Goal: Check status: Check status

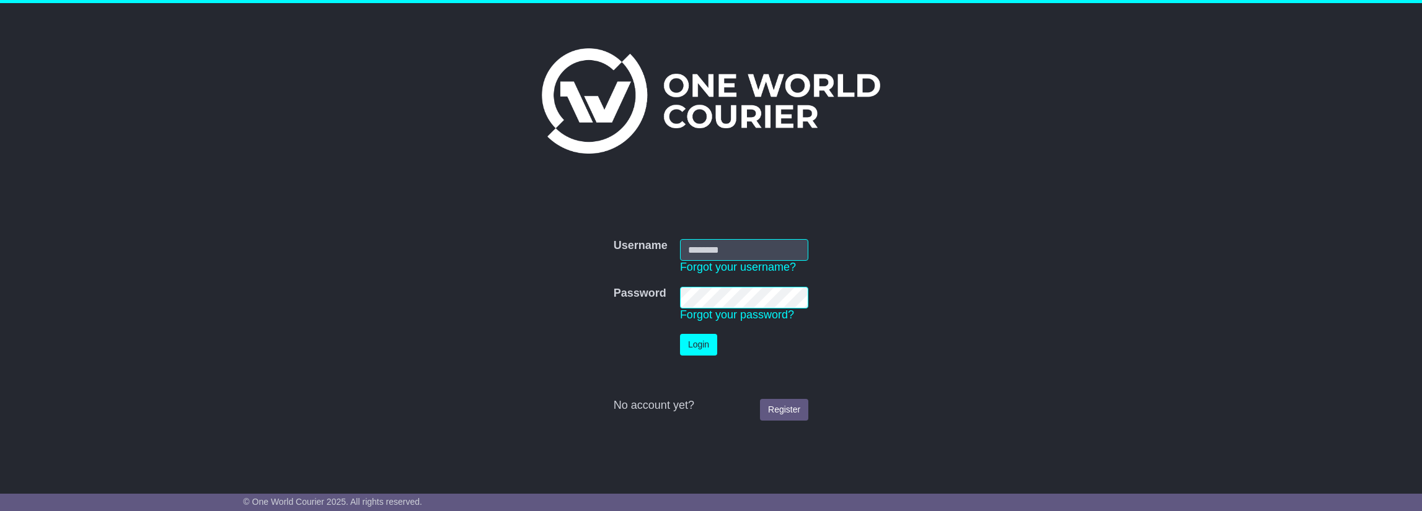
type input "**********"
click at [683, 345] on button "Login" at bounding box center [698, 345] width 37 height 22
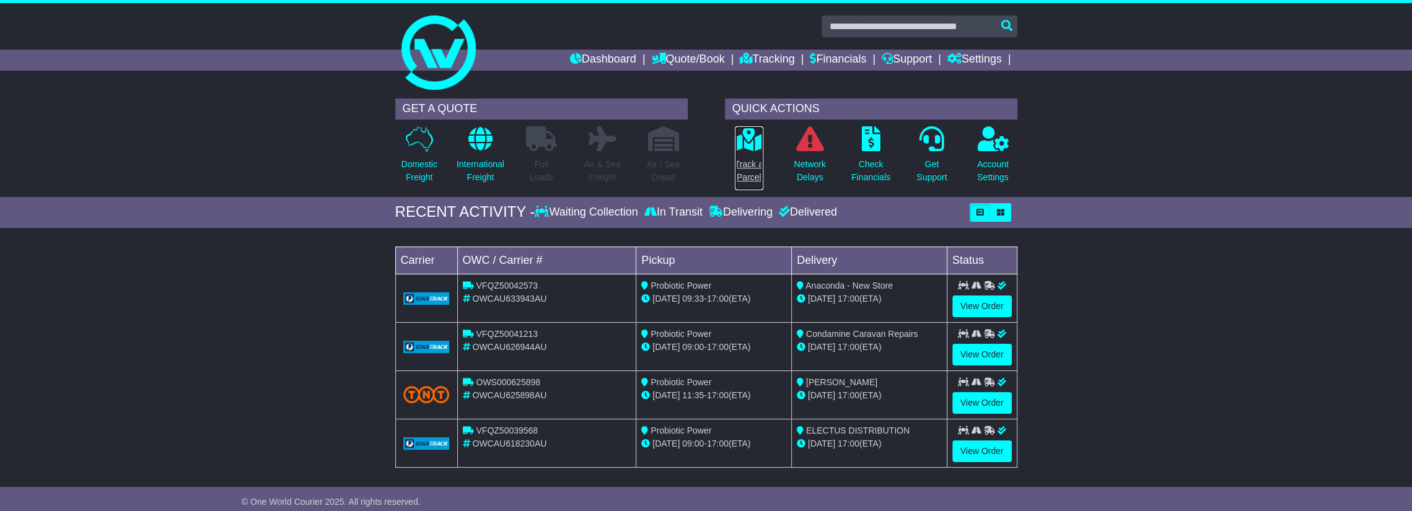
click at [759, 151] on link "Track a Parcel" at bounding box center [749, 158] width 30 height 65
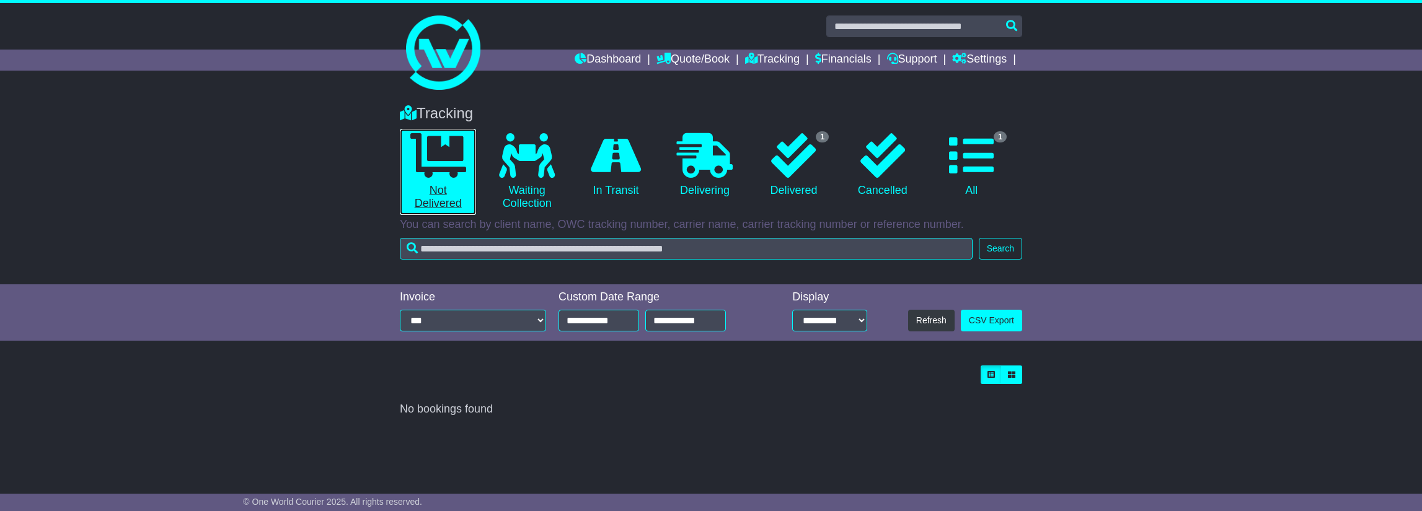
click at [428, 196] on link "0 Not Delivered" at bounding box center [438, 172] width 76 height 86
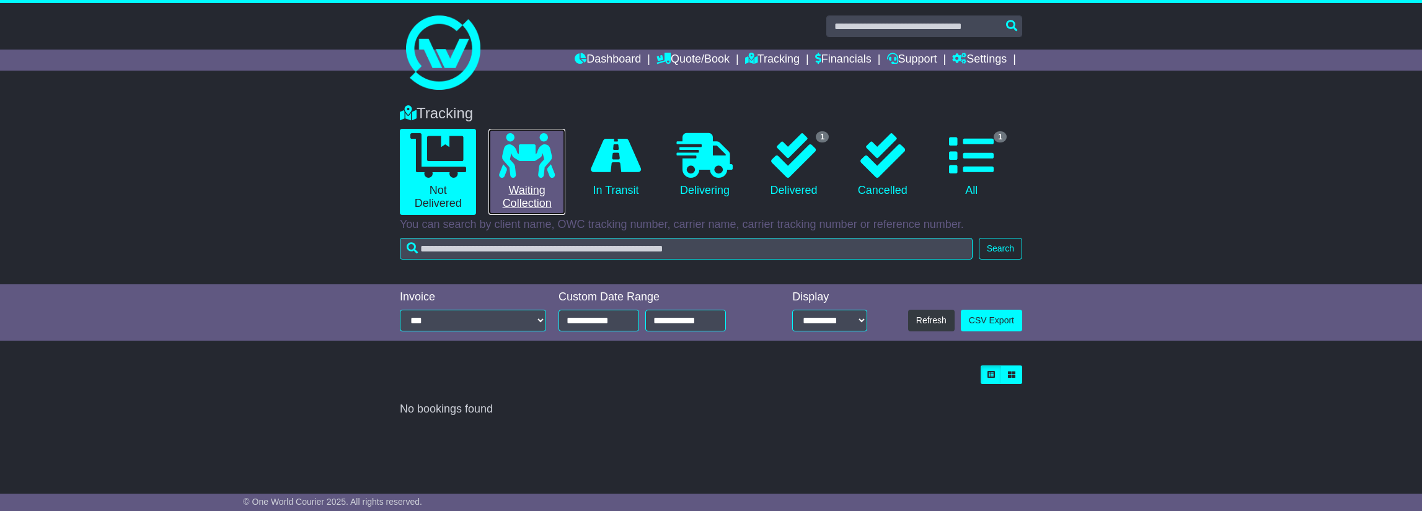
click at [535, 188] on link "0 Waiting Collection" at bounding box center [526, 172] width 76 height 86
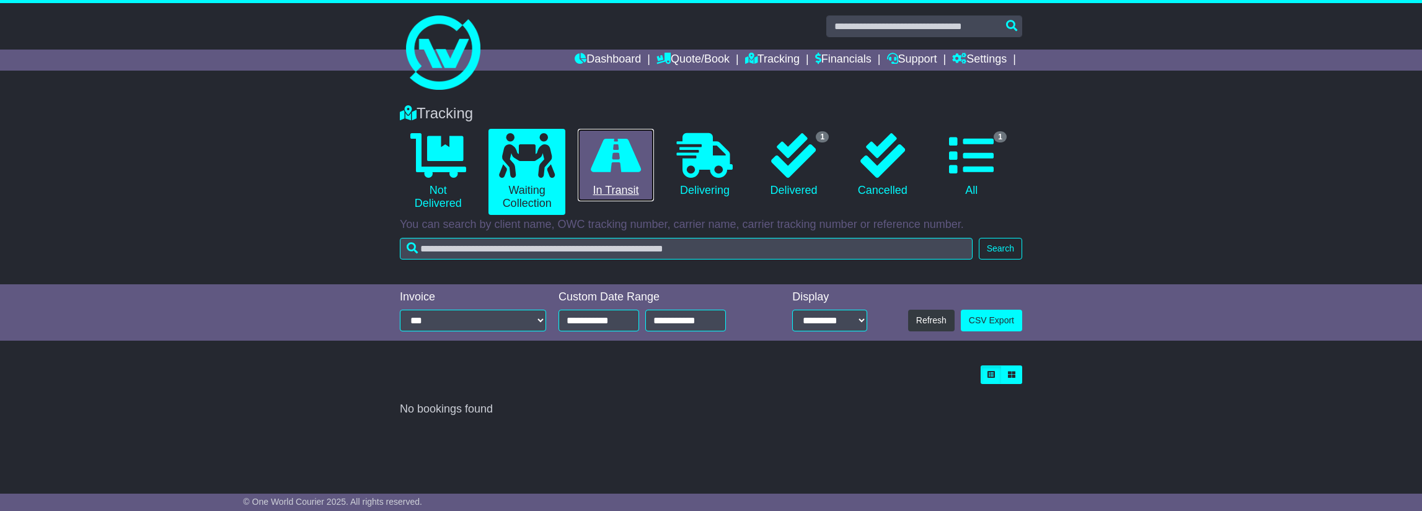
click at [640, 173] on icon at bounding box center [616, 155] width 50 height 45
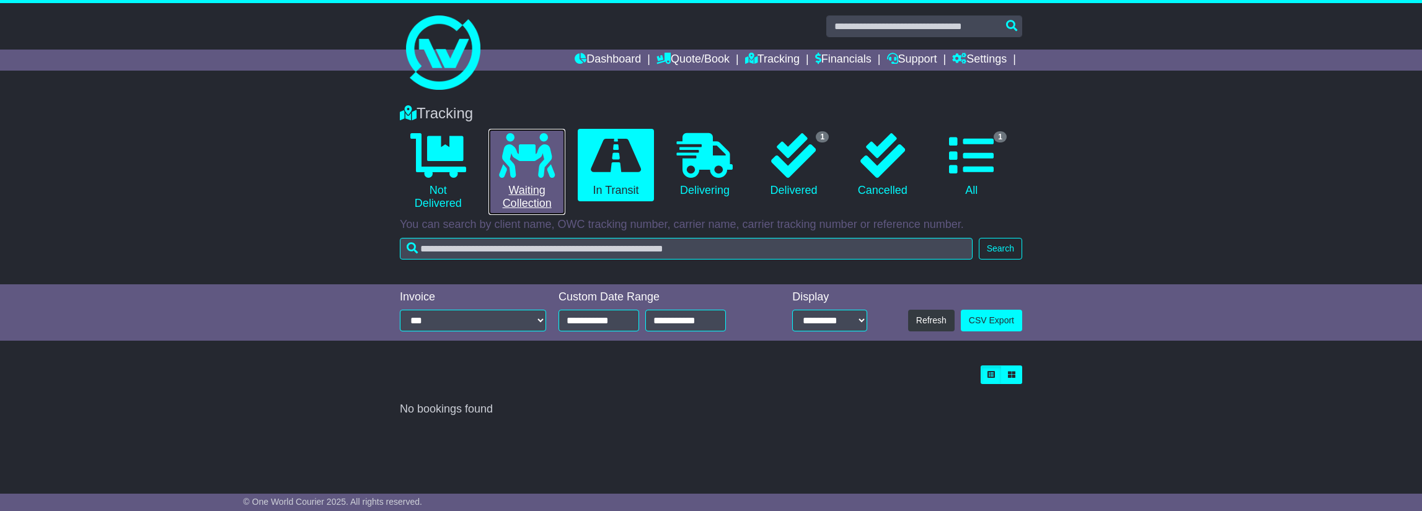
click at [501, 197] on link "0 Waiting Collection" at bounding box center [526, 172] width 76 height 86
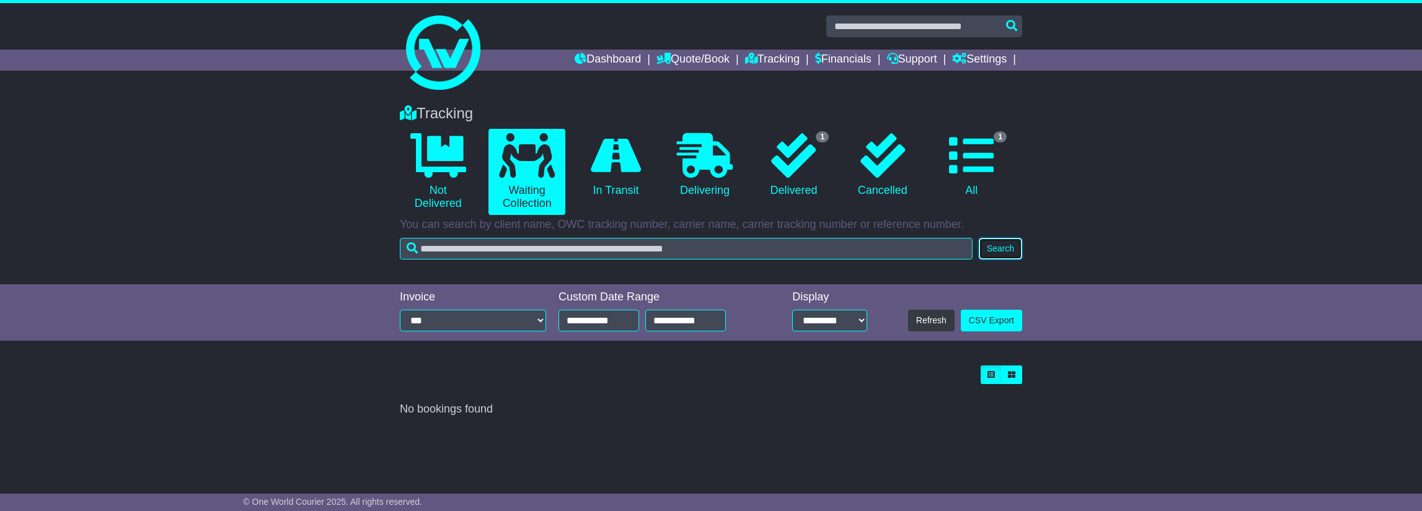
click at [1006, 250] on button "Search" at bounding box center [1000, 249] width 43 height 22
